Goal: Transaction & Acquisition: Purchase product/service

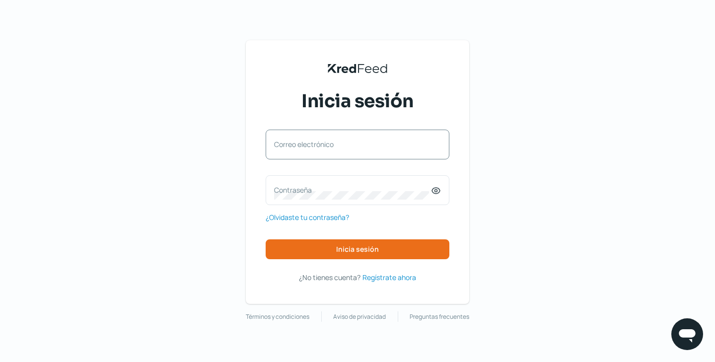
click at [354, 137] on div "Correo electrónico" at bounding box center [357, 145] width 184 height 30
click at [325, 156] on div "Correo electrónico" at bounding box center [357, 145] width 184 height 30
click at [329, 147] on input "Correo electrónico" at bounding box center [357, 149] width 167 height 9
type input "[PERSON_NAME][EMAIL_ADDRESS][DOMAIN_NAME]"
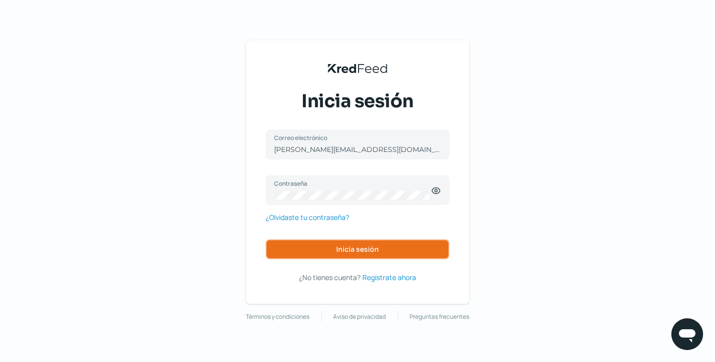
click at [343, 247] on span "Inicia sesión" at bounding box center [357, 249] width 43 height 7
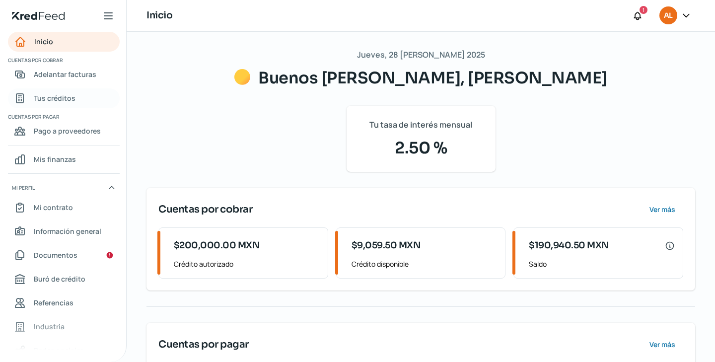
click at [60, 95] on span "Tus créditos" at bounding box center [55, 98] width 42 height 12
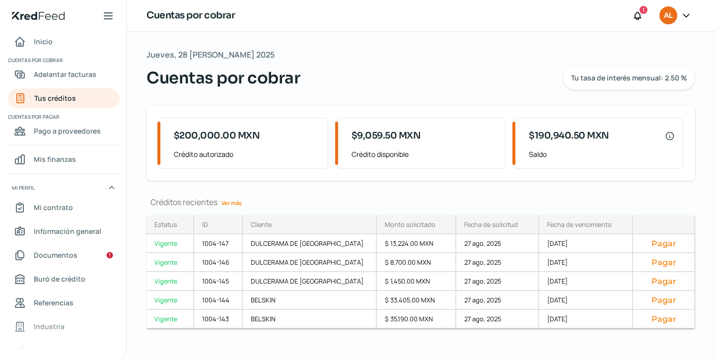
click at [235, 210] on link "Ver más" at bounding box center [231, 202] width 28 height 15
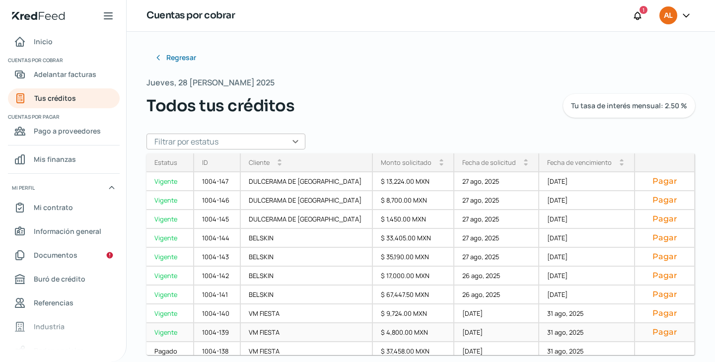
click at [657, 331] on button "Pagar" at bounding box center [664, 332] width 43 height 10
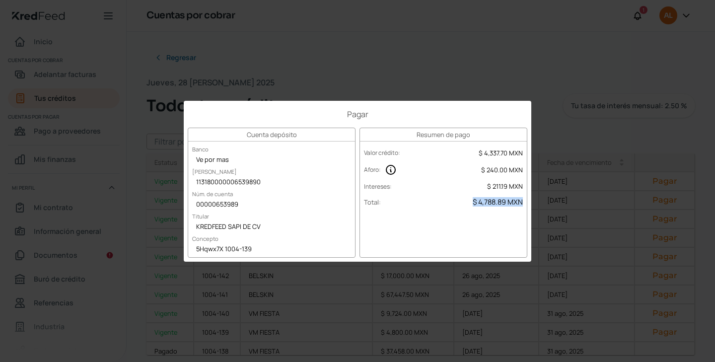
click at [490, 204] on span "$ 4,788.89 MXN" at bounding box center [497, 201] width 50 height 9
click at [643, 296] on div "Pagar Cuenta depósito Banco Ve por mas [PERSON_NAME] 113180000006539890 Núm. de…" at bounding box center [357, 181] width 715 height 362
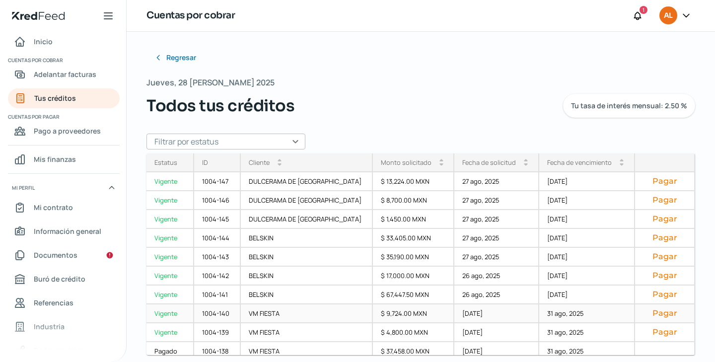
click at [648, 311] on button "Pagar" at bounding box center [664, 313] width 43 height 10
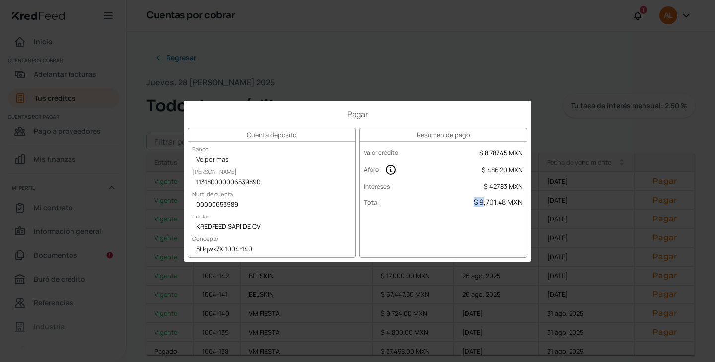
click at [483, 204] on span "$ 9,701.48 MXN" at bounding box center [497, 201] width 49 height 9
